Goal: Transaction & Acquisition: Purchase product/service

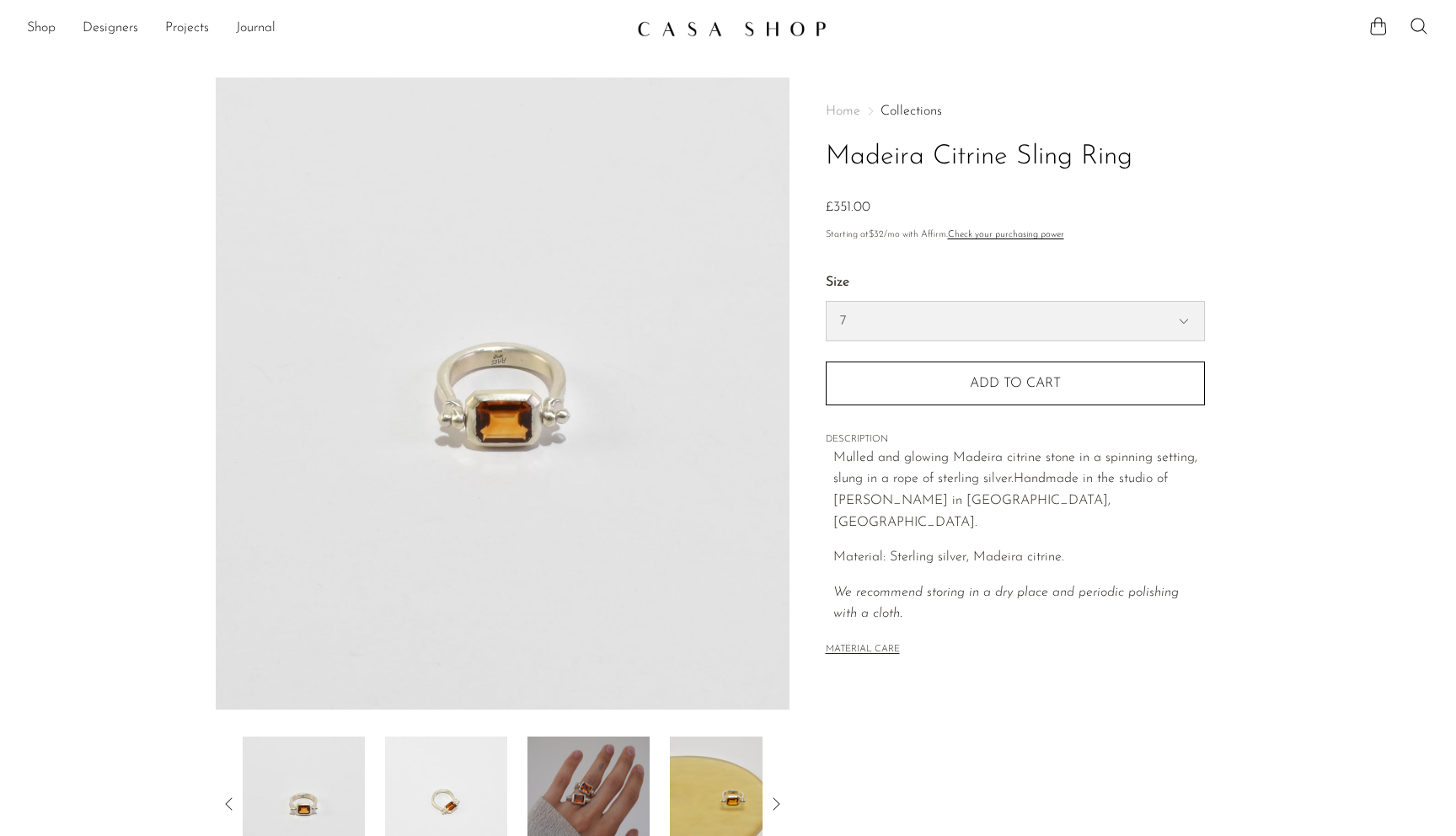
click at [967, 322] on select "6 7 8" at bounding box center [1015, 321] width 378 height 39
click at [827, 302] on select "6 7 8" at bounding box center [1015, 321] width 378 height 39
select select "8"
click at [1055, 148] on h1 "Madeira Citrine Sling Ring" at bounding box center [1015, 156] width 379 height 43
drag, startPoint x: 1055, startPoint y: 148, endPoint x: 1120, endPoint y: 148, distance: 65.0
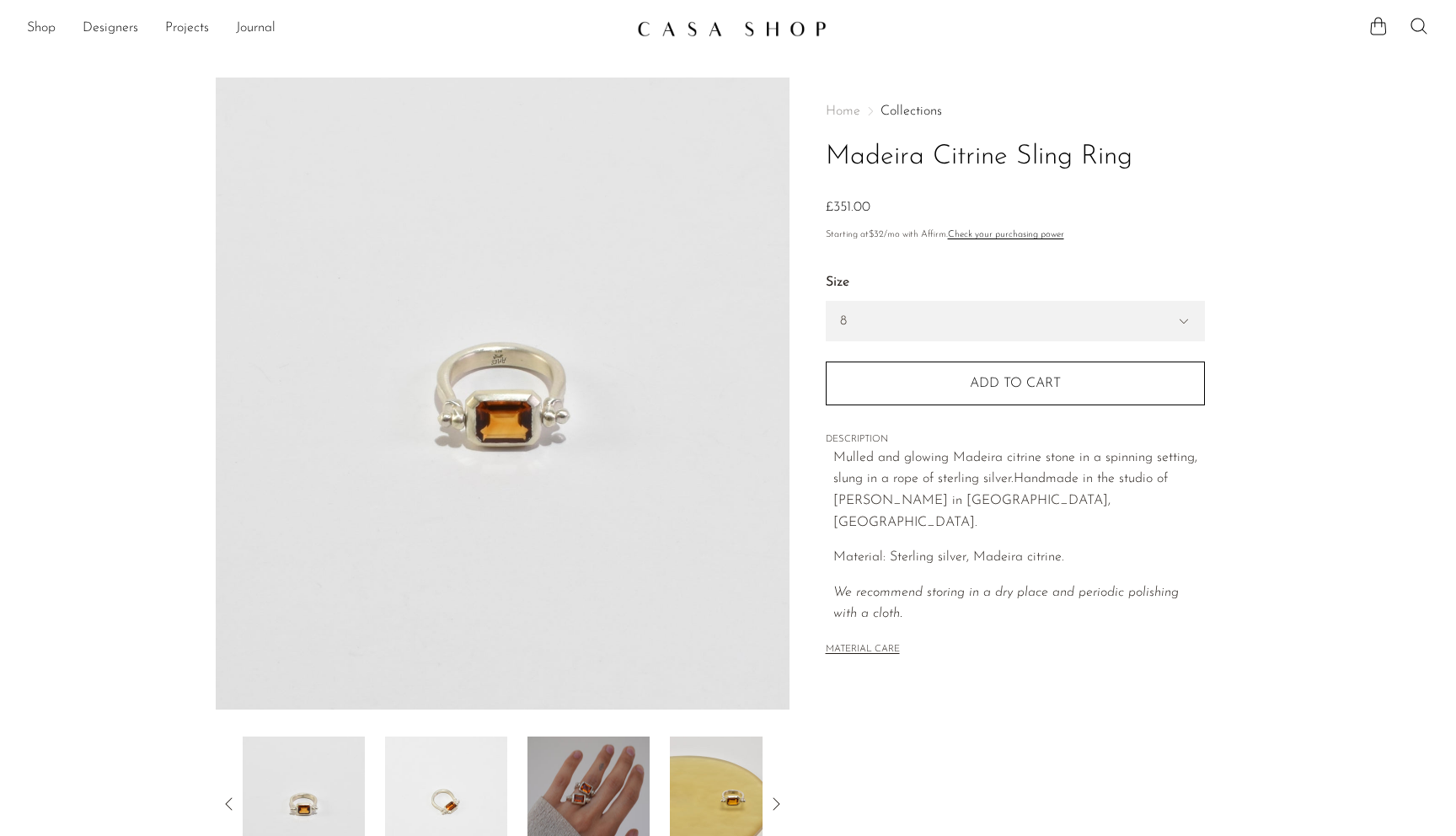
click at [1120, 148] on h1 "Madeira Citrine Sling Ring" at bounding box center [1015, 156] width 379 height 43
click at [1121, 149] on h1 "Madeira Citrine Sling Ring" at bounding box center [1015, 156] width 379 height 43
drag, startPoint x: 1121, startPoint y: 149, endPoint x: 949, endPoint y: 145, distance: 172.0
click at [950, 145] on h1 "Madeira Citrine Sling Ring" at bounding box center [1015, 156] width 379 height 43
copy h1 "Citrine Sling Ring"
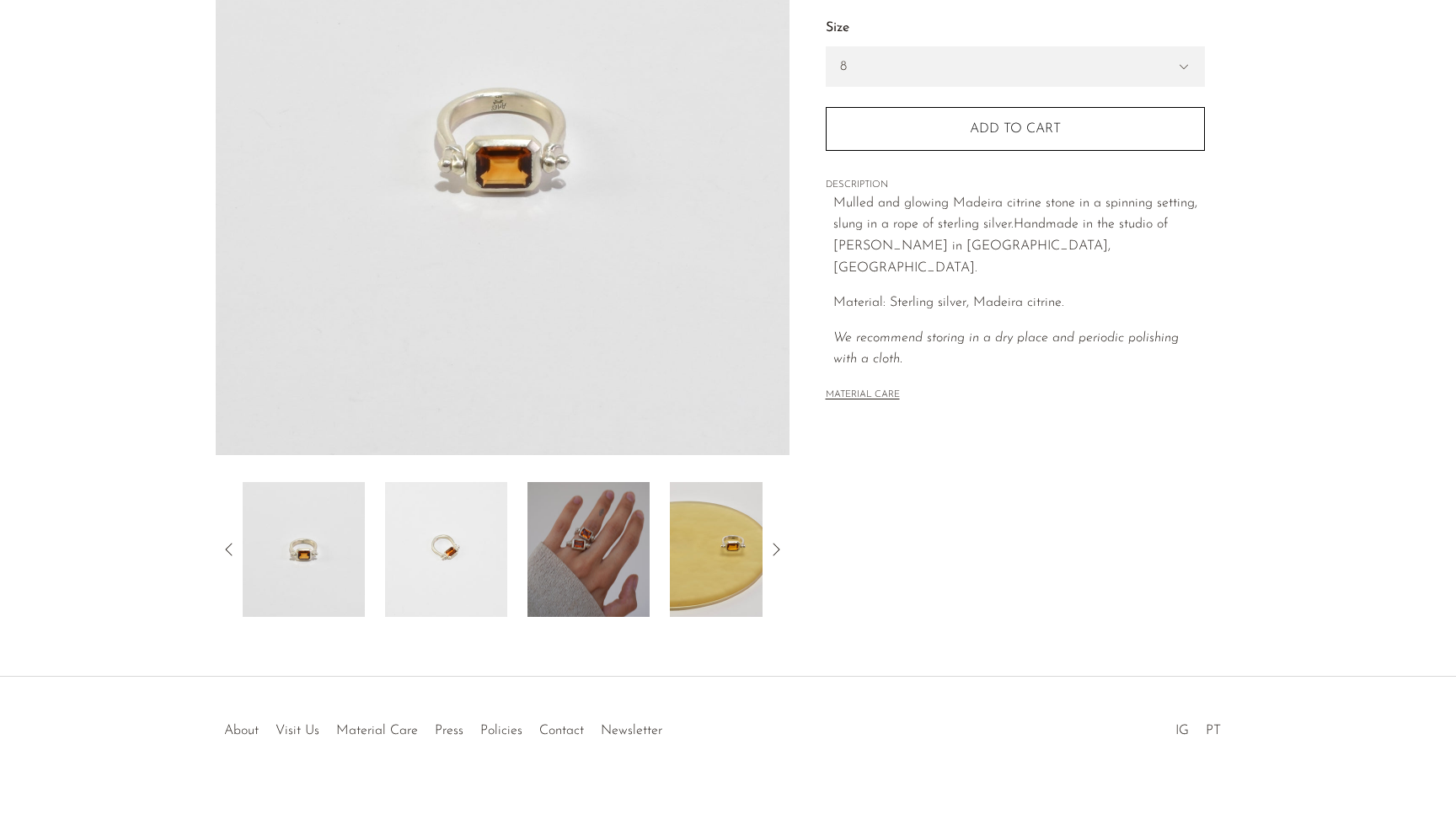
scroll to position [262, 0]
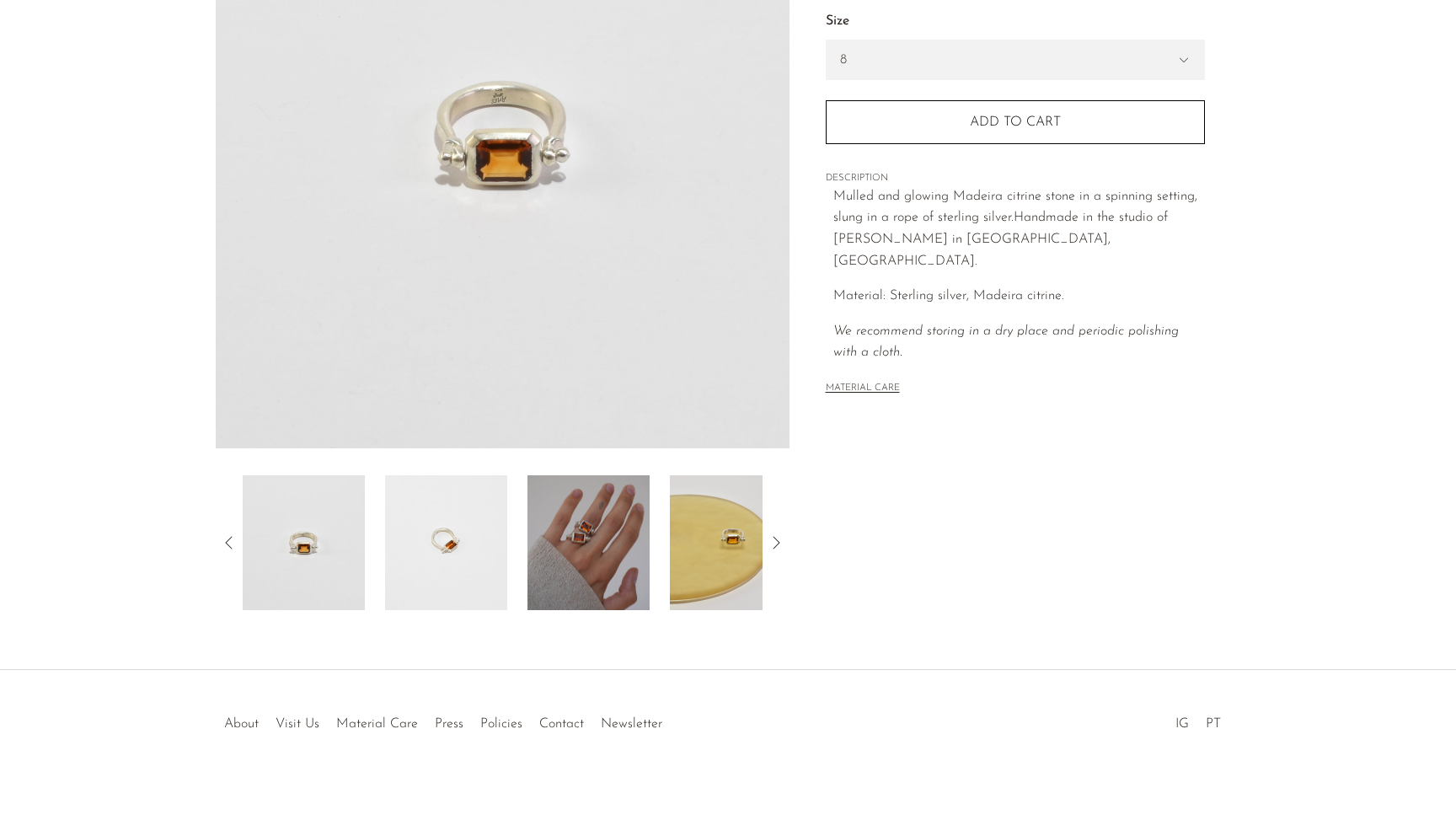
click at [1125, 193] on p "Mulled and glowing Madeira citrine stone in a spinning setting, slung in a rope…" at bounding box center [1019, 229] width 371 height 86
drag, startPoint x: 1125, startPoint y: 193, endPoint x: 1162, endPoint y: 192, distance: 37.0
click at [1162, 192] on p "Mulled and glowing Madeira citrine stone in a spinning setting, slung in a rope…" at bounding box center [1019, 229] width 371 height 86
copy p "spinning setting"
